Goal: Find specific page/section: Find specific page/section

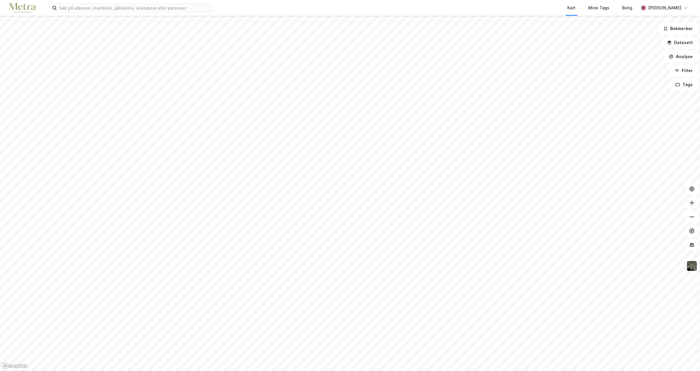
click at [88, 2] on div "Kart Mine Tags Bolig [PERSON_NAME]" at bounding box center [350, 8] width 700 height 16
click at [80, 6] on input at bounding box center [135, 8] width 156 height 9
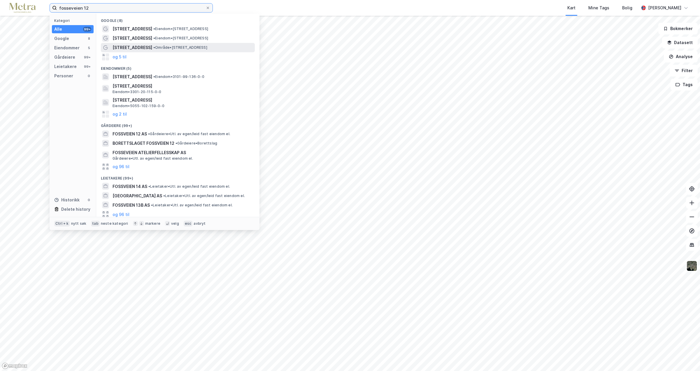
type input "fosseveien 12"
click at [117, 48] on span "[STREET_ADDRESS]" at bounding box center [133, 47] width 40 height 7
